Goal: Go to known website: Go to known website

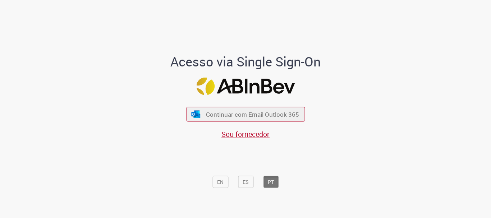
drag, startPoint x: 0, startPoint y: 0, endPoint x: 450, endPoint y: 17, distance: 450.7
click at [450, 17] on div "Acesso via Single Sign-On Continuar com Email Outlook 365 Sou fornecedor EN ES …" at bounding box center [245, 112] width 421 height 216
drag, startPoint x: 451, startPoint y: 1, endPoint x: 458, endPoint y: 3, distance: 7.0
click at [458, 3] on main "Ambev SSO Login Acesso via Single Sign-On Continuar com Email Outlook 365 Sou f…" at bounding box center [245, 110] width 491 height 220
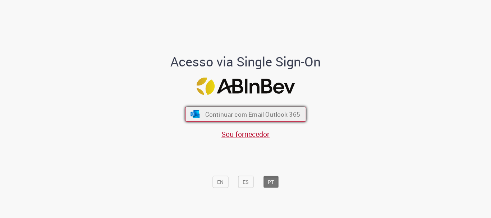
click at [261, 110] on span "Continuar com Email Outlook 365" at bounding box center [252, 114] width 95 height 8
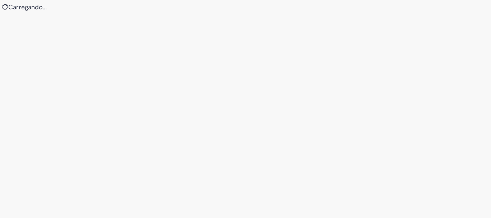
drag, startPoint x: 0, startPoint y: 0, endPoint x: 309, endPoint y: 16, distance: 309.2
click at [309, 16] on div "Loading..." at bounding box center [245, 109] width 491 height 218
